Goal: Information Seeking & Learning: Learn about a topic

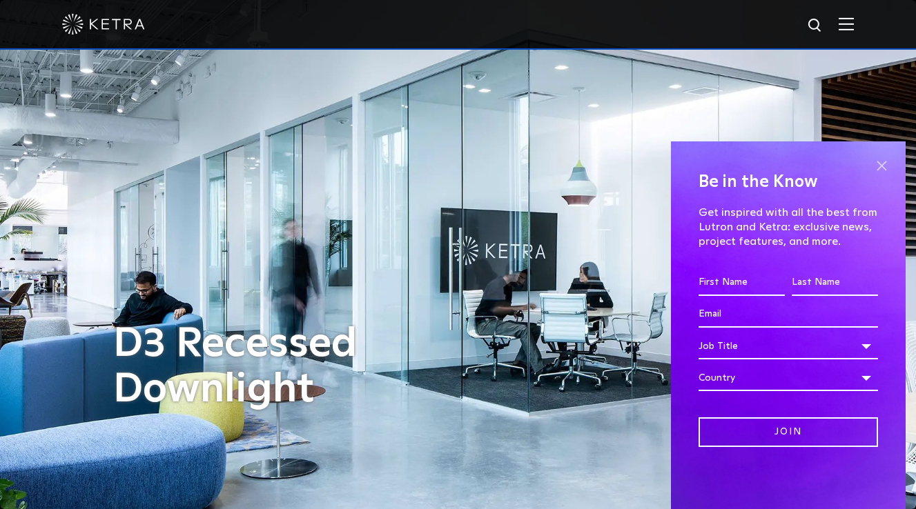
click at [880, 168] on span at bounding box center [881, 165] width 21 height 21
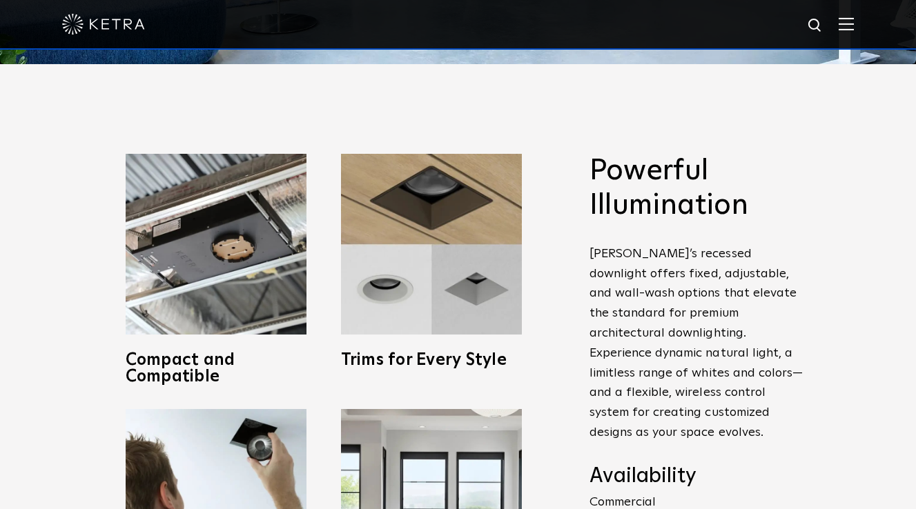
scroll to position [464, 0]
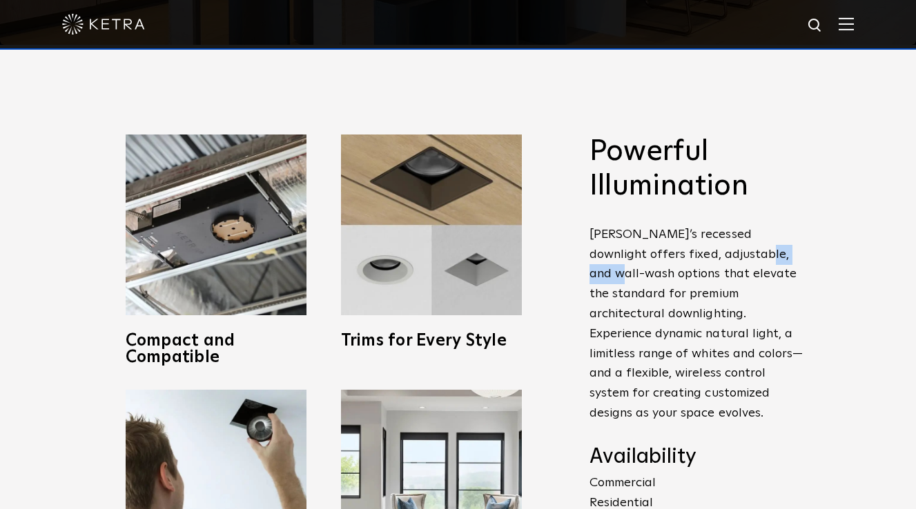
drag, startPoint x: 716, startPoint y: 253, endPoint x: 772, endPoint y: 253, distance: 56.6
click at [772, 253] on p "Ketra’s recessed downlight offers fixed, adjustable, and wall-wash options that…" at bounding box center [696, 324] width 214 height 199
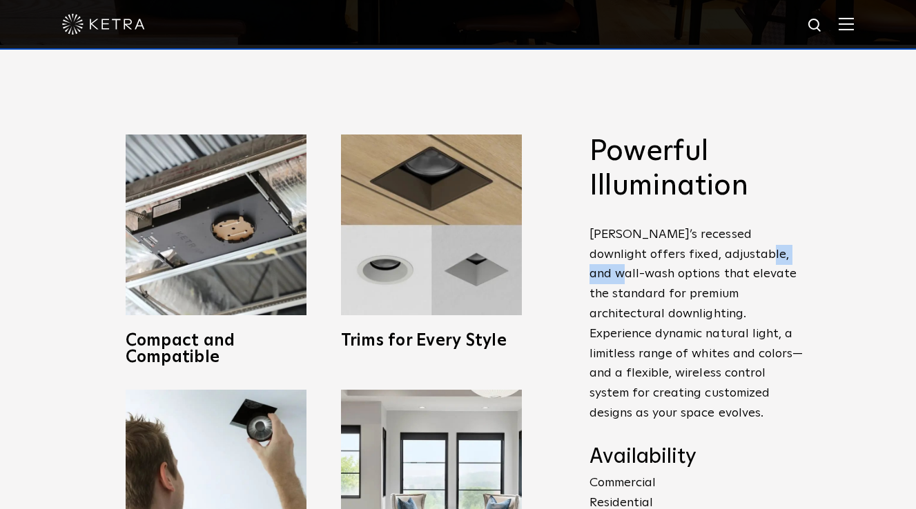
drag, startPoint x: 772, startPoint y: 253, endPoint x: 720, endPoint y: 255, distance: 52.5
click at [720, 255] on p "Ketra’s recessed downlight offers fixed, adjustable, and wall-wash options that…" at bounding box center [696, 324] width 214 height 199
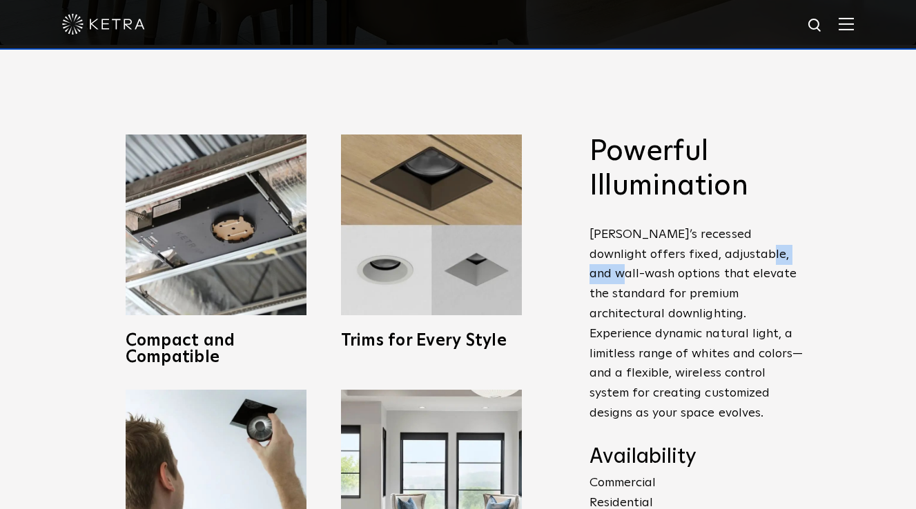
drag, startPoint x: 715, startPoint y: 253, endPoint x: 771, endPoint y: 253, distance: 56.6
click at [771, 253] on p "Ketra’s recessed downlight offers fixed, adjustable, and wall-wash options that…" at bounding box center [696, 324] width 214 height 199
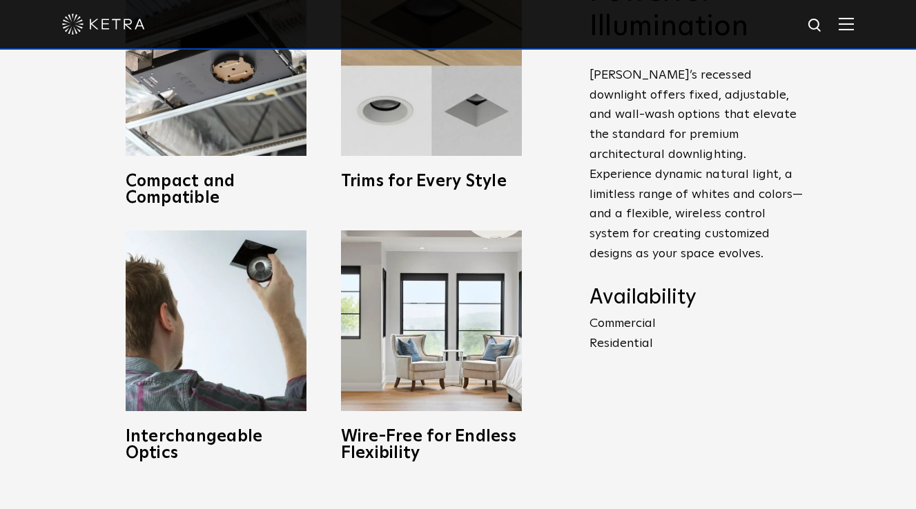
scroll to position [628, 0]
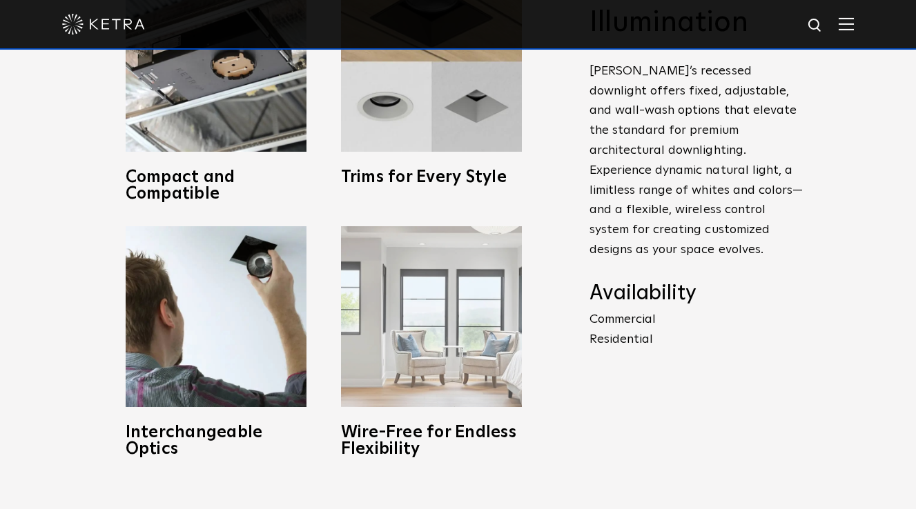
click at [473, 333] on img at bounding box center [431, 316] width 181 height 181
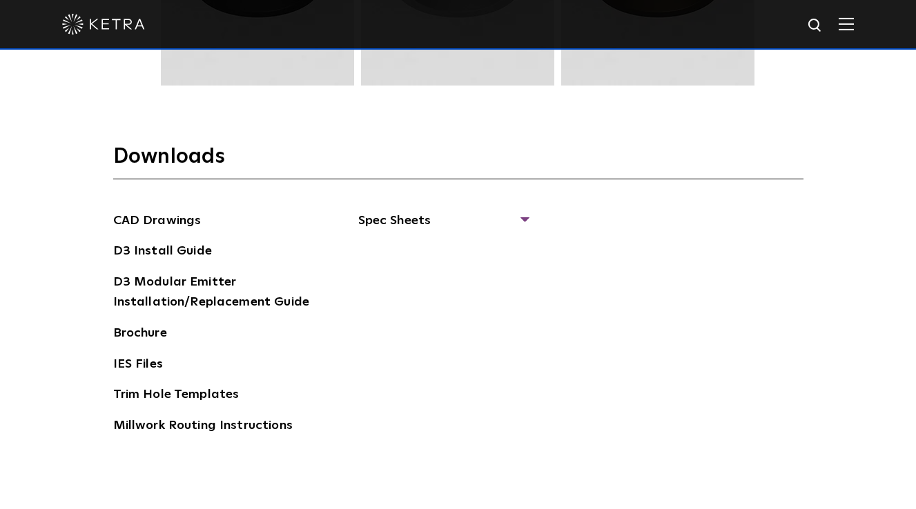
scroll to position [2020, 0]
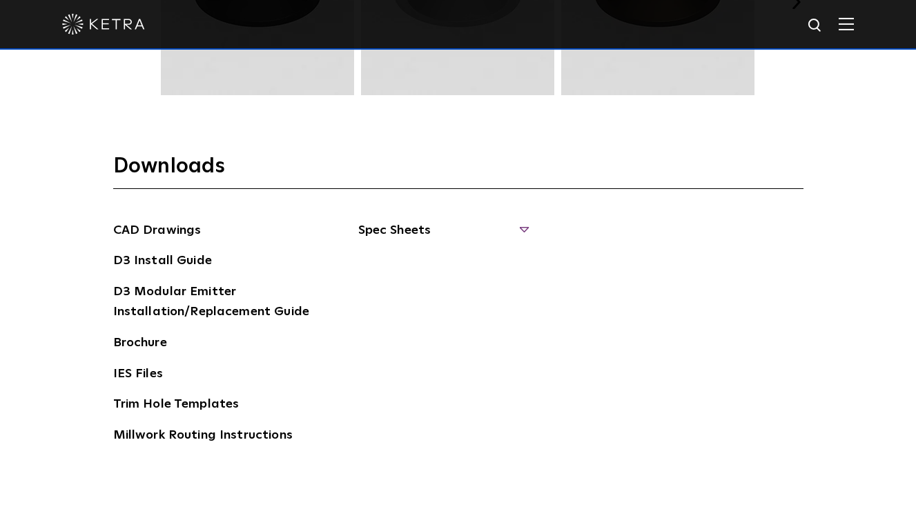
click at [491, 233] on span "Spec Sheets" at bounding box center [442, 236] width 169 height 30
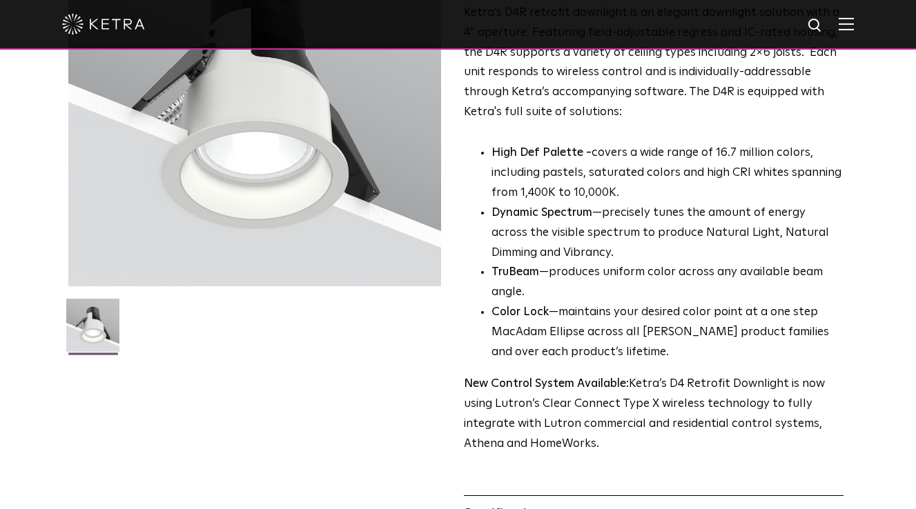
scroll to position [196, 0]
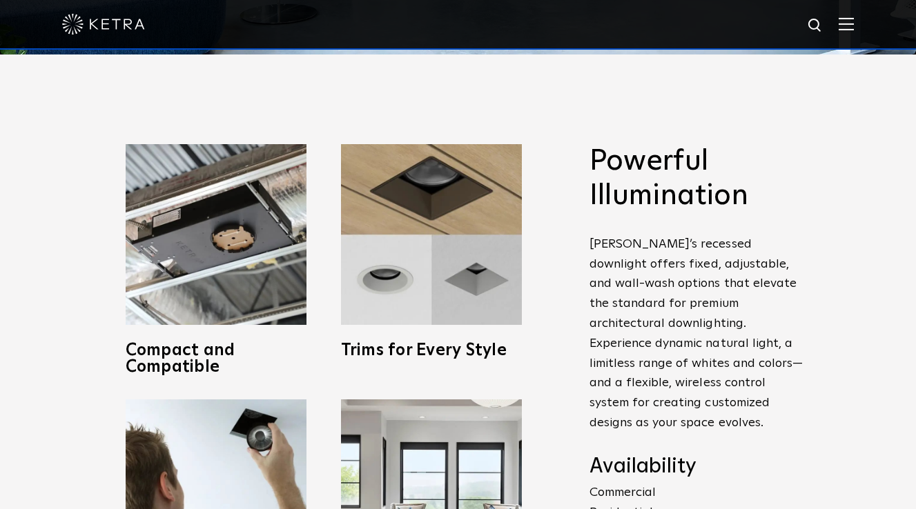
scroll to position [450, 0]
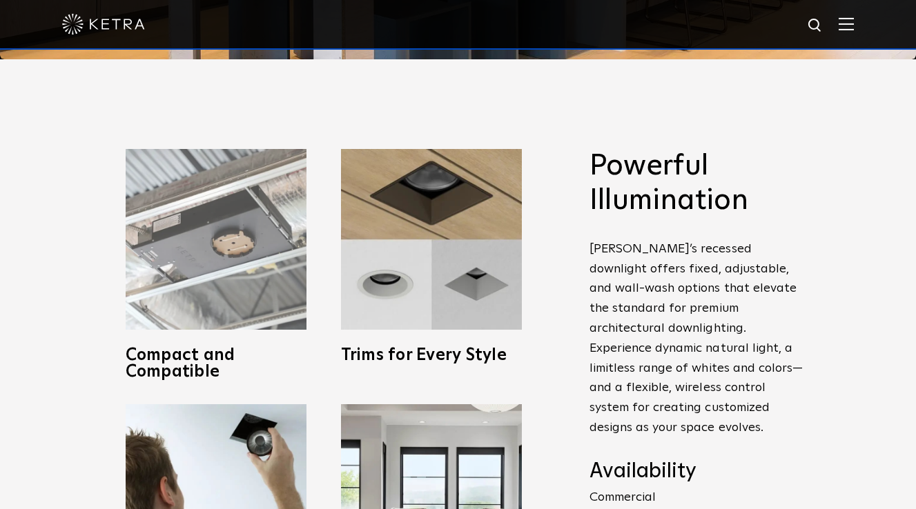
click at [215, 291] on img at bounding box center [216, 239] width 181 height 181
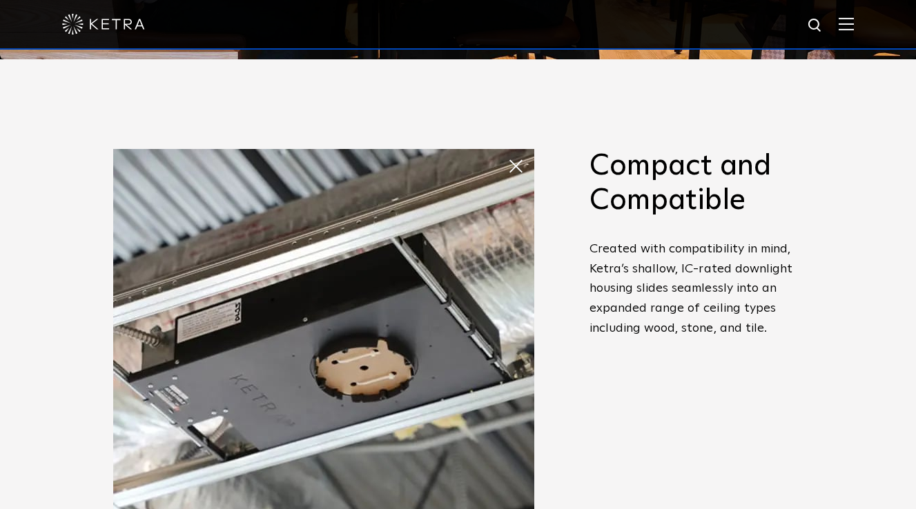
click at [914, 83] on div "Powerful Illumination Ketra’s recessed downlight offers fixed, adjustable, and …" at bounding box center [458, 392] width 916 height 666
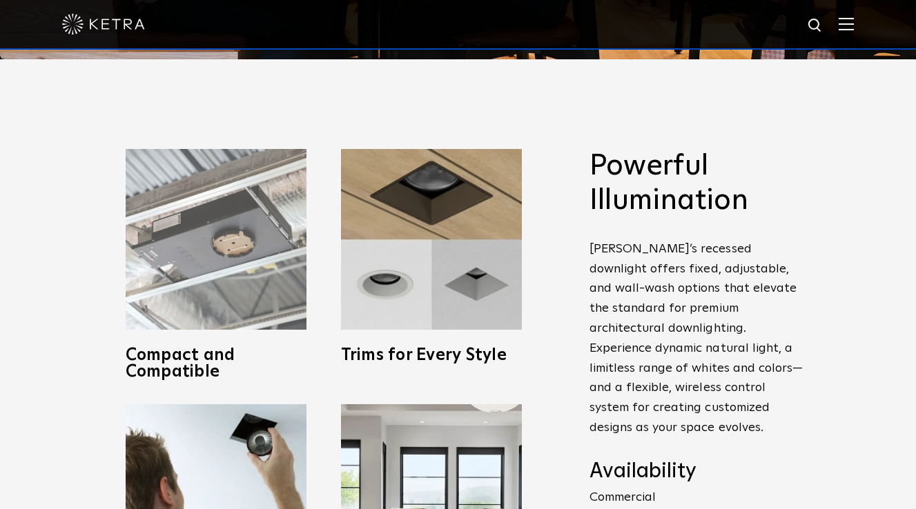
click at [195, 296] on img at bounding box center [216, 239] width 181 height 181
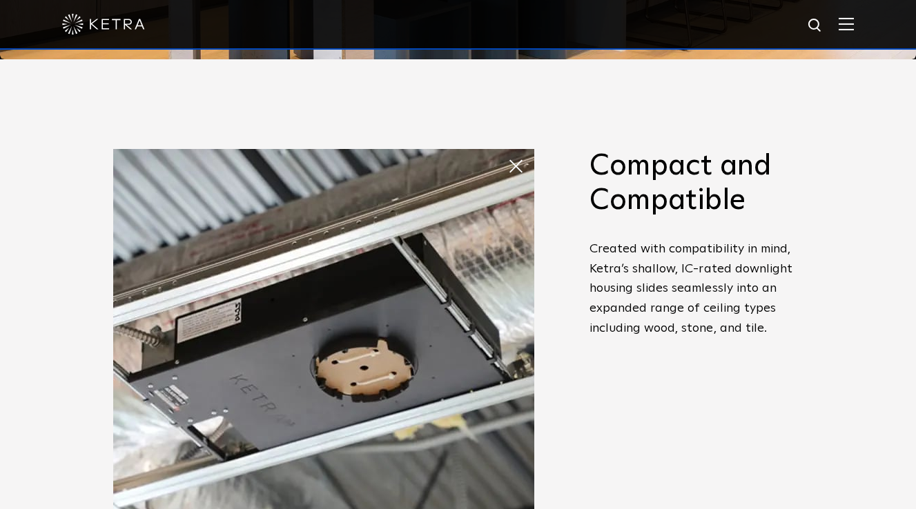
click at [507, 152] on span at bounding box center [507, 152] width 0 height 0
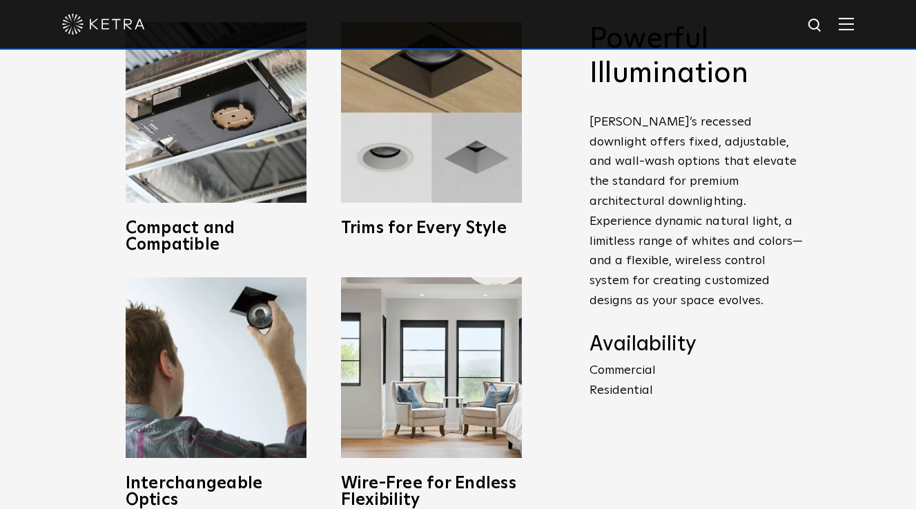
scroll to position [591, 0]
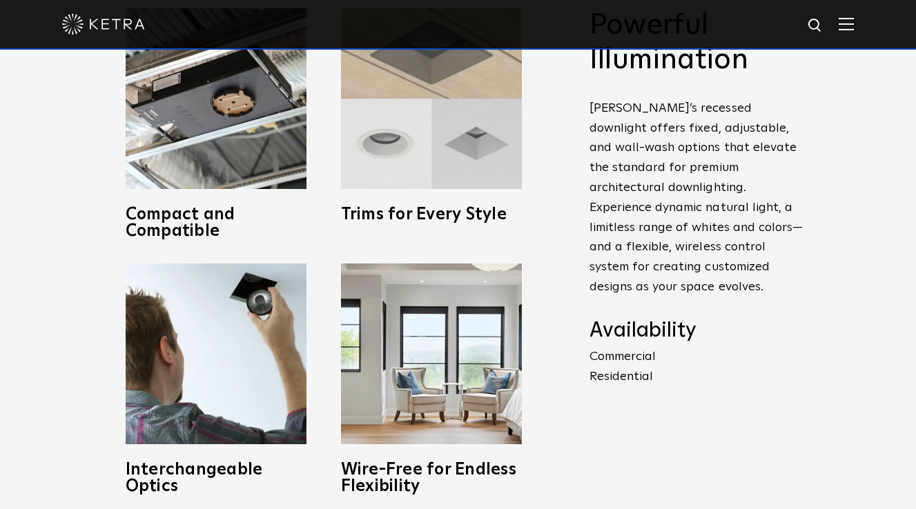
click at [462, 161] on img at bounding box center [431, 98] width 181 height 181
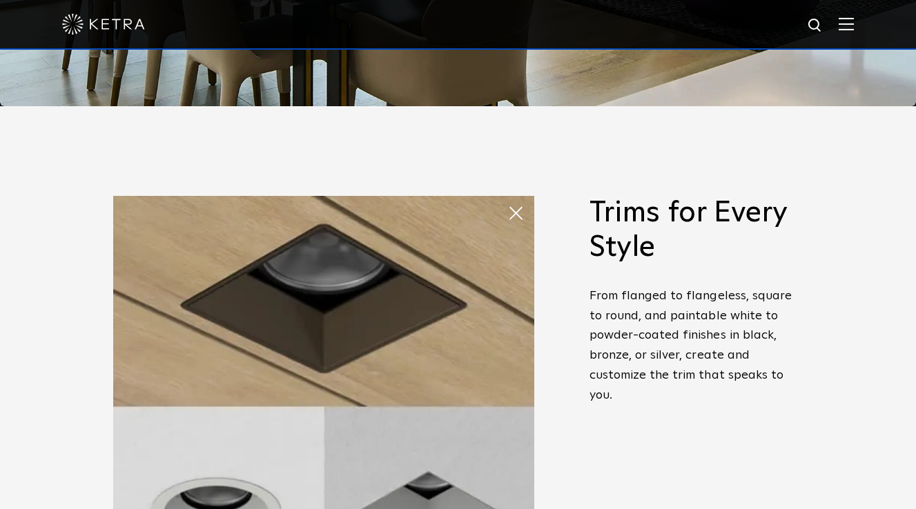
scroll to position [0, 0]
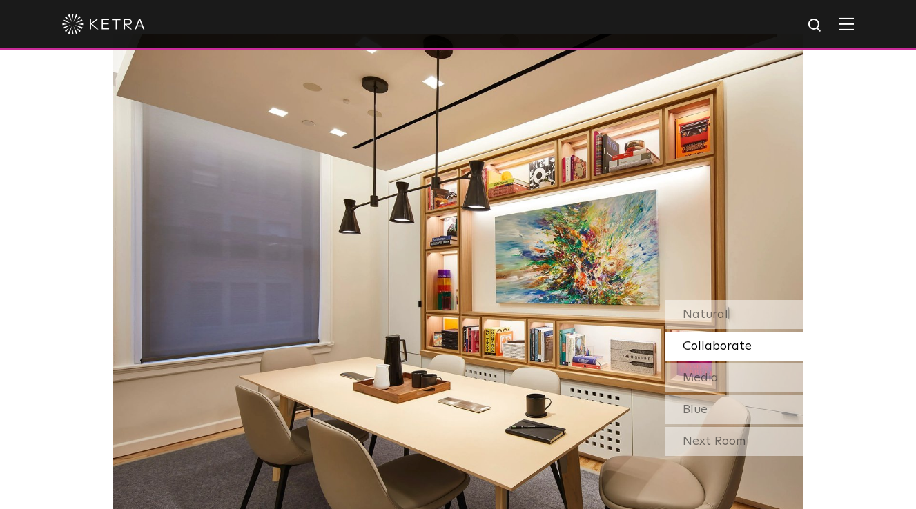
scroll to position [1158, 0]
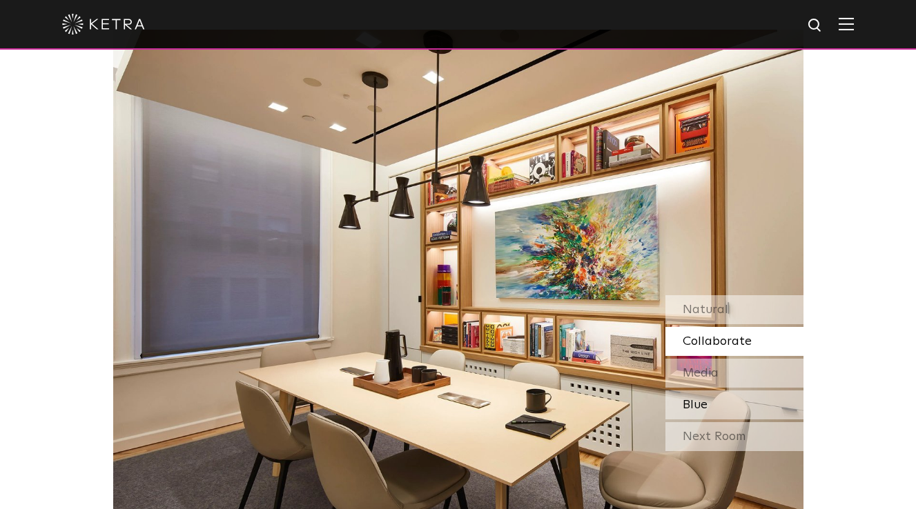
click at [722, 398] on div "Blue" at bounding box center [734, 405] width 138 height 29
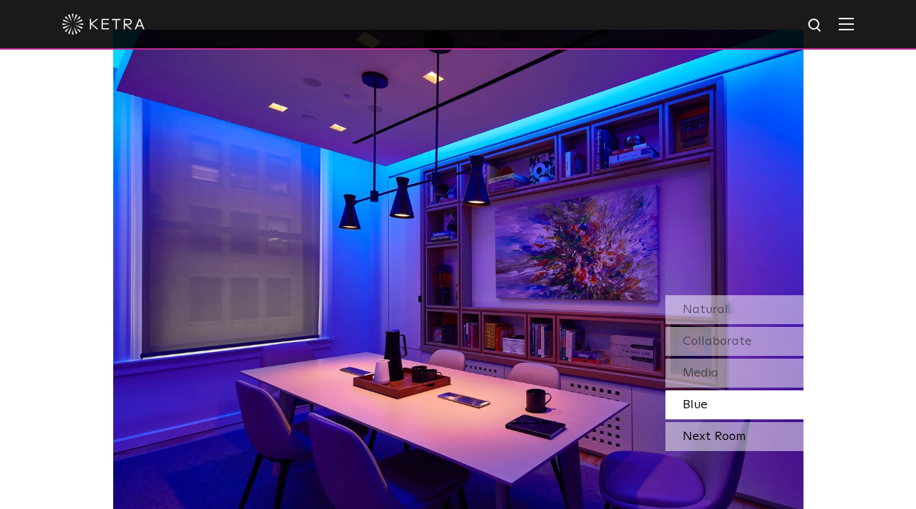
click at [718, 437] on div "Next Room" at bounding box center [734, 436] width 138 height 29
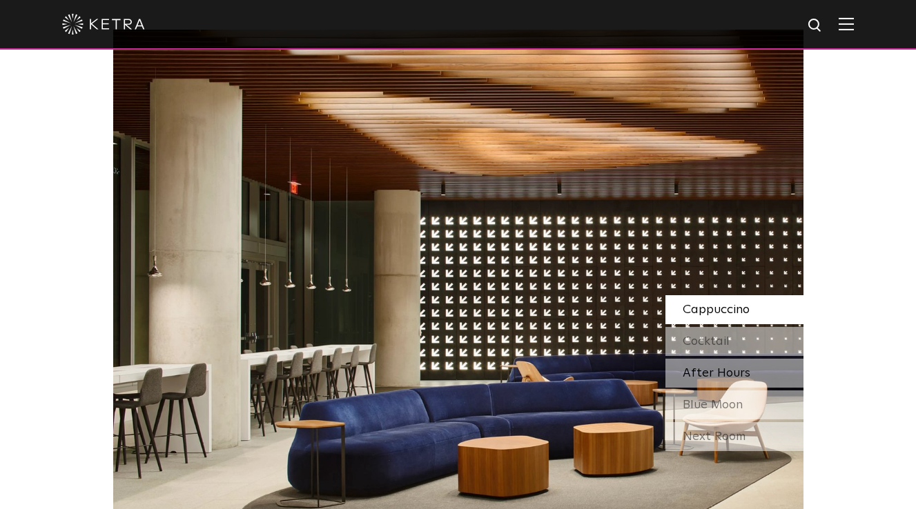
click at [720, 373] on span "After Hours" at bounding box center [716, 373] width 68 height 12
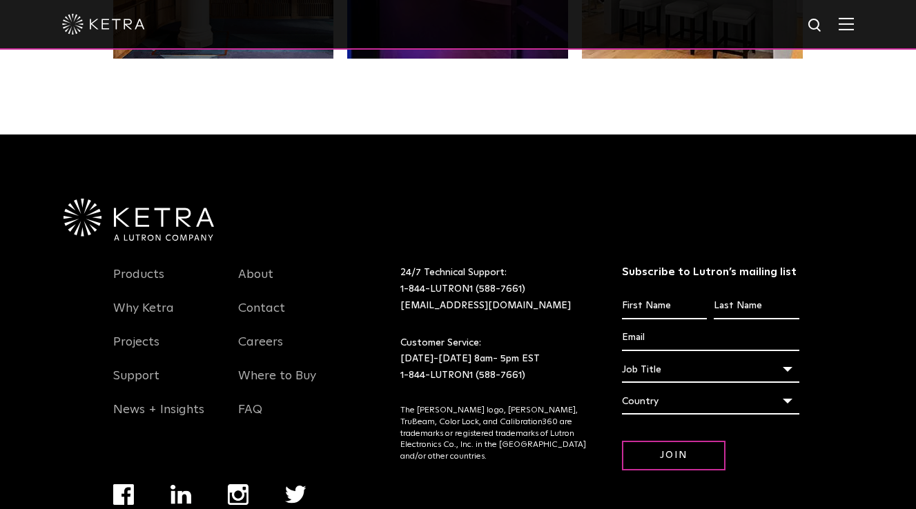
scroll to position [2850, 0]
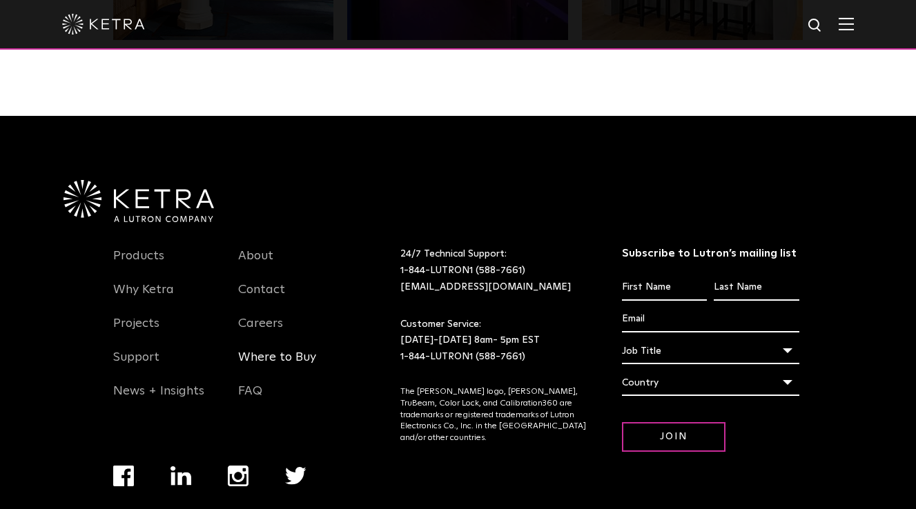
click at [273, 358] on link "Where to Buy" at bounding box center [277, 366] width 78 height 32
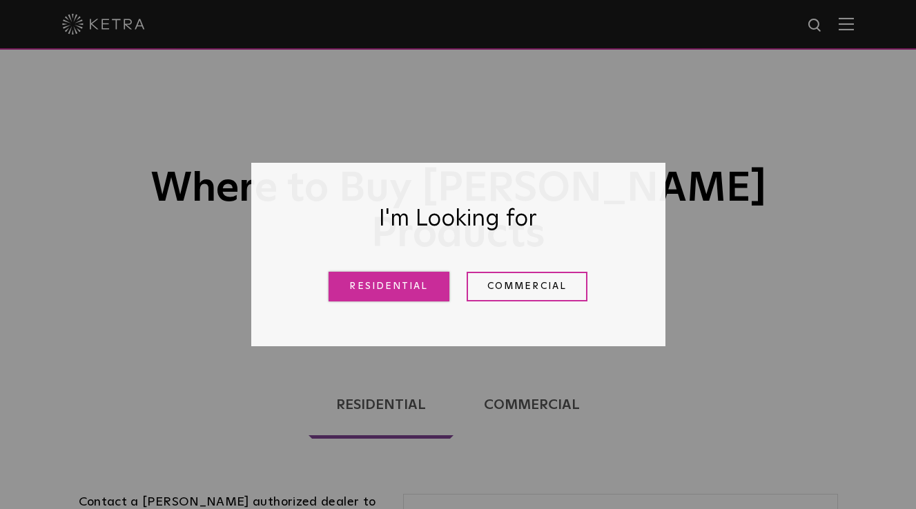
click at [384, 287] on link "Residential" at bounding box center [388, 287] width 121 height 30
